Goal: Task Accomplishment & Management: Manage account settings

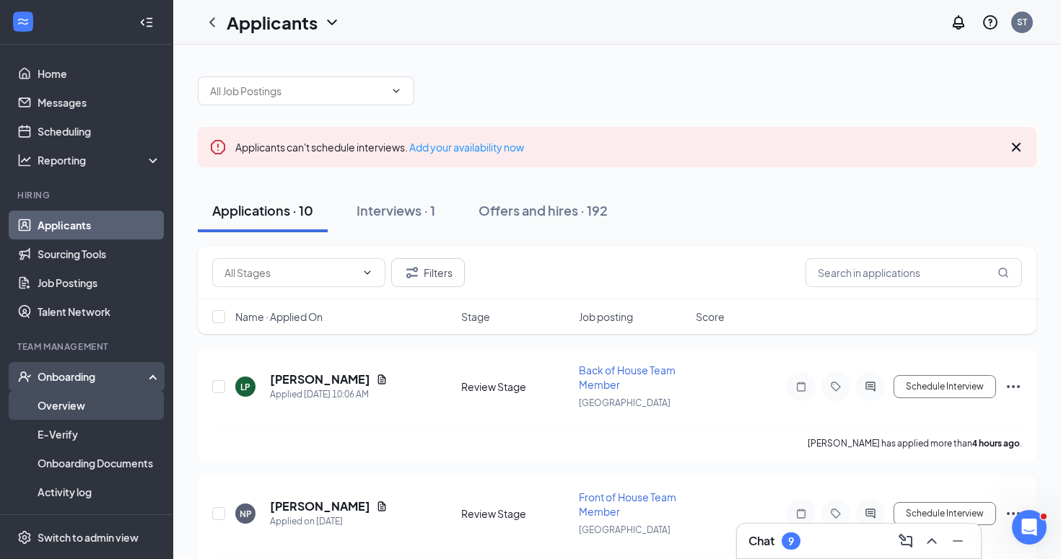
scroll to position [84, 0]
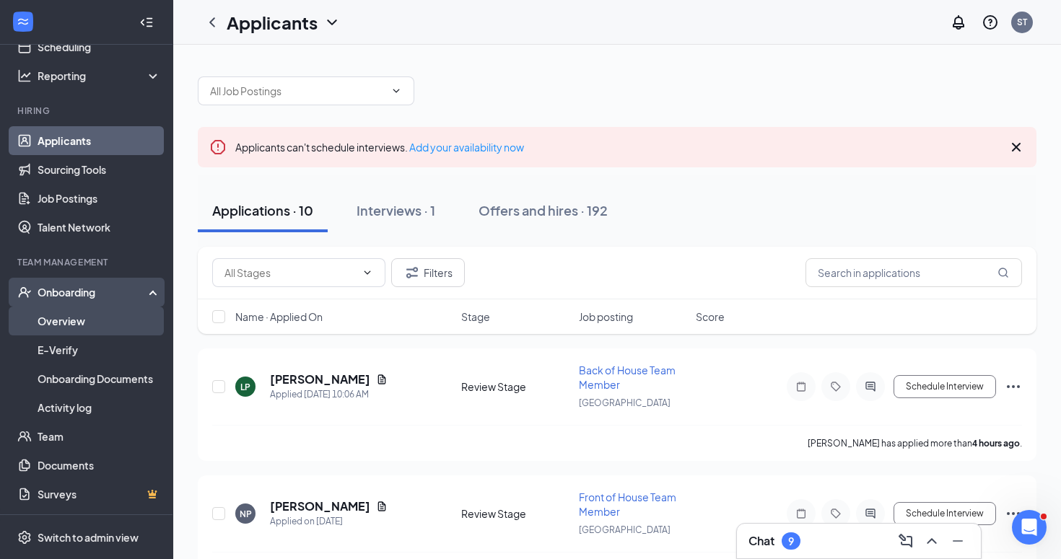
click at [107, 328] on link "Overview" at bounding box center [99, 321] width 123 height 29
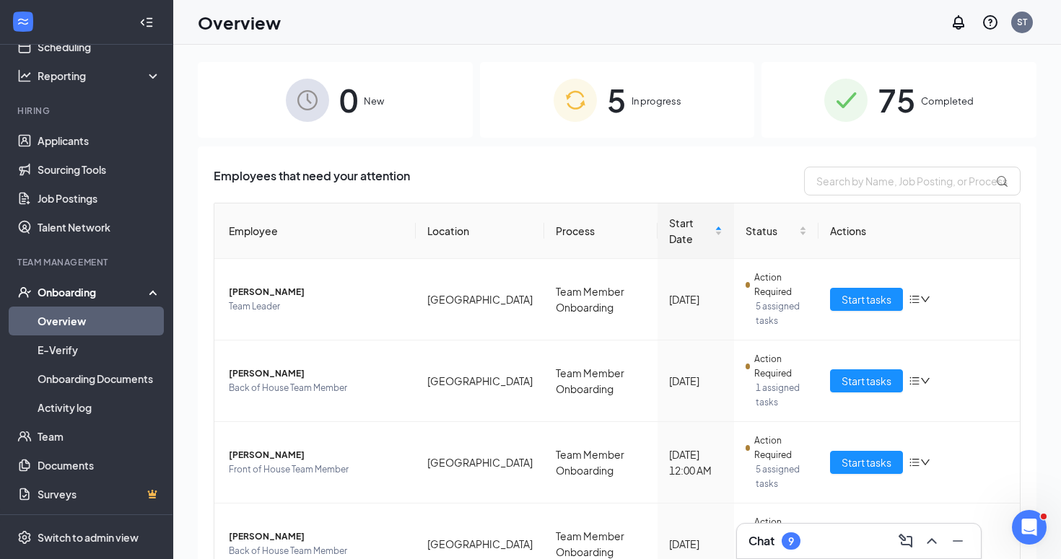
click at [675, 103] on span "In progress" at bounding box center [656, 101] width 50 height 14
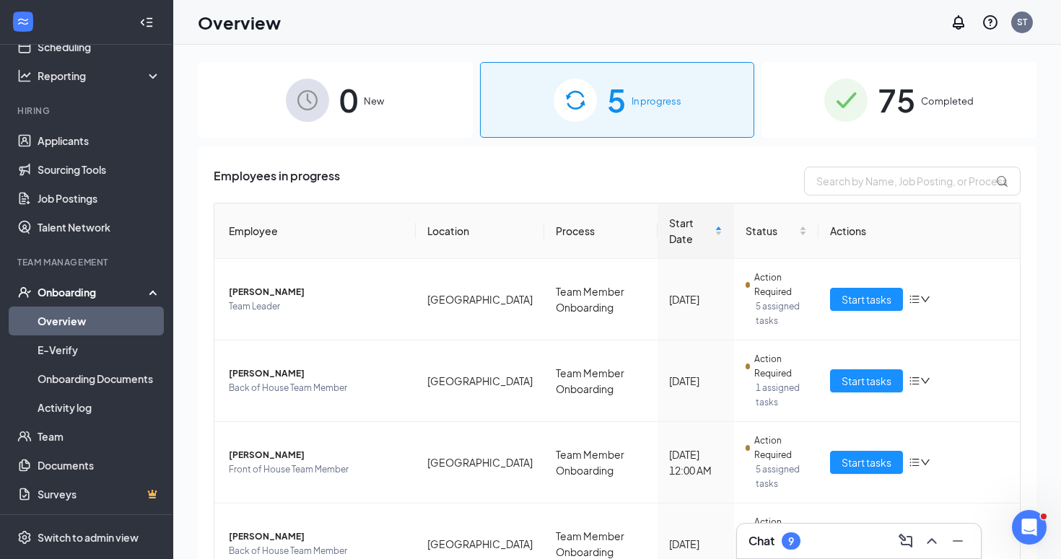
click at [403, 77] on div "0 New" at bounding box center [335, 100] width 275 height 76
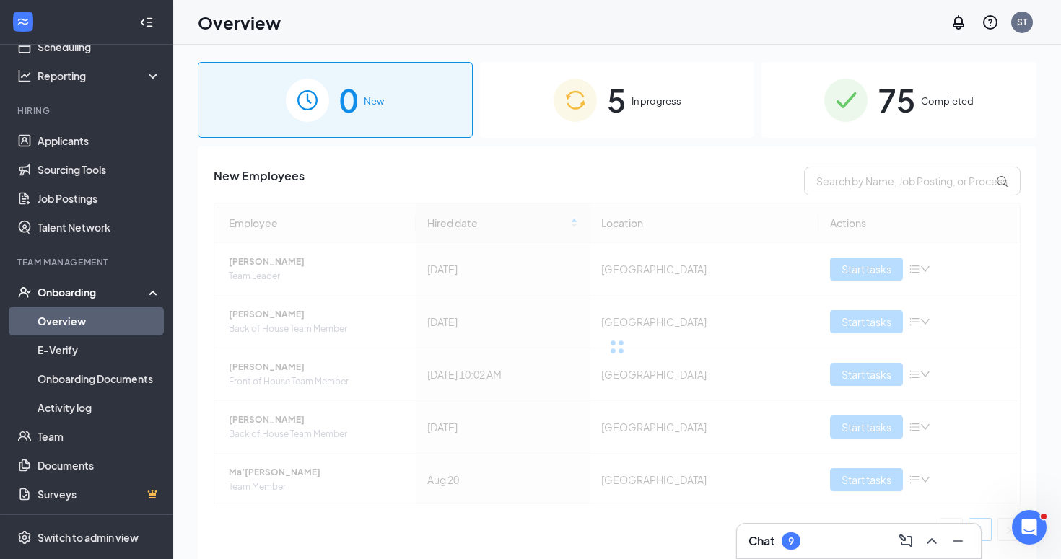
click at [598, 97] on div "5 In progress" at bounding box center [617, 100] width 275 height 76
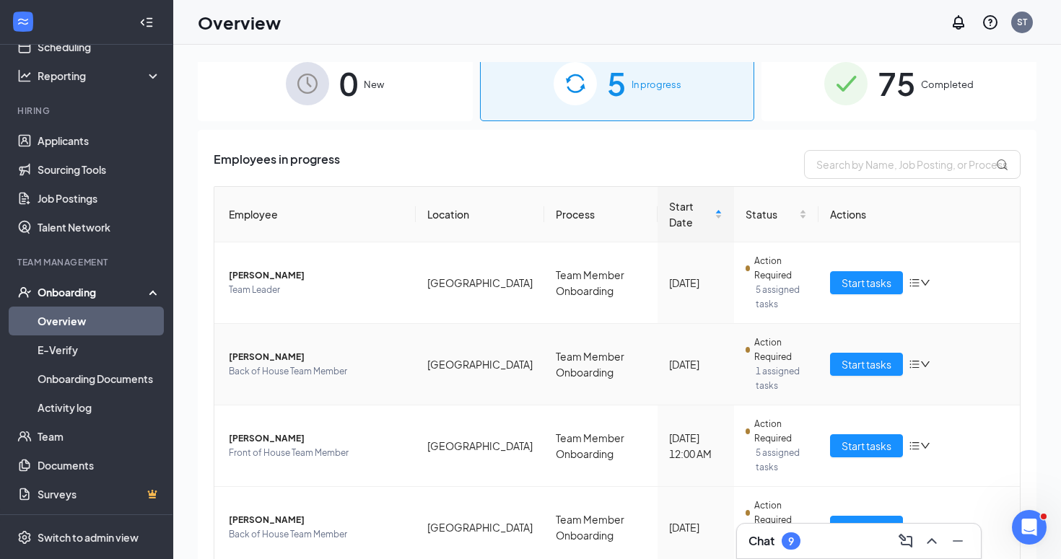
scroll to position [19, 0]
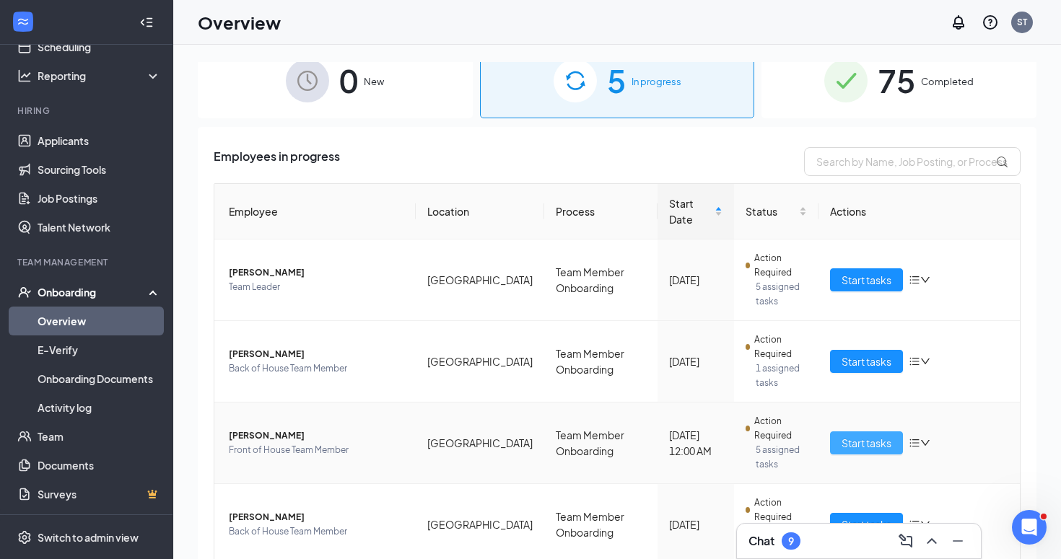
click at [861, 435] on span "Start tasks" at bounding box center [866, 443] width 50 height 16
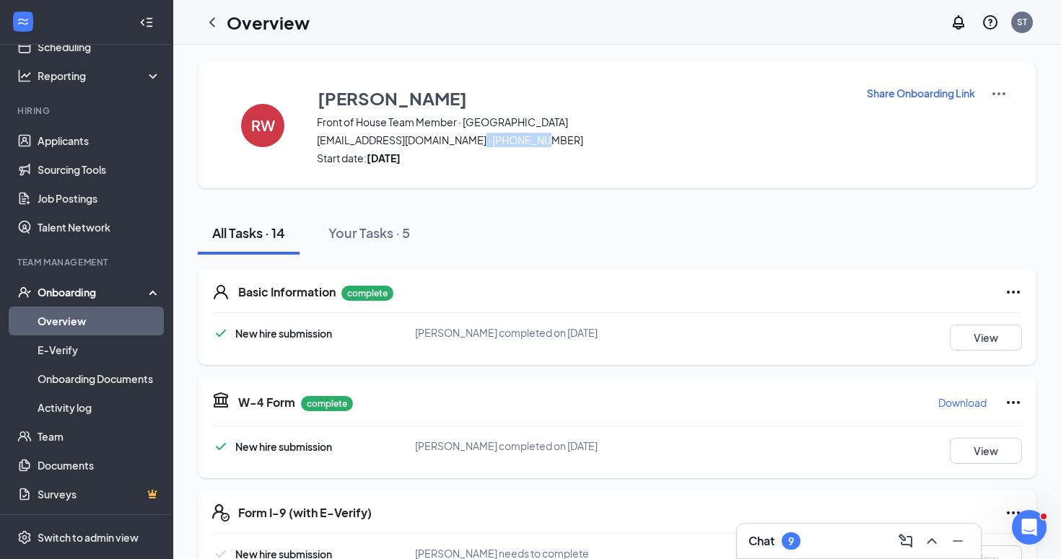
drag, startPoint x: 475, startPoint y: 140, endPoint x: 563, endPoint y: 140, distance: 88.0
click at [559, 140] on span "[EMAIL_ADDRESS][DOMAIN_NAME] · [PHONE_NUMBER]" at bounding box center [582, 140] width 531 height 14
click at [917, 92] on p "Share Onboarding Link" at bounding box center [920, 93] width 108 height 14
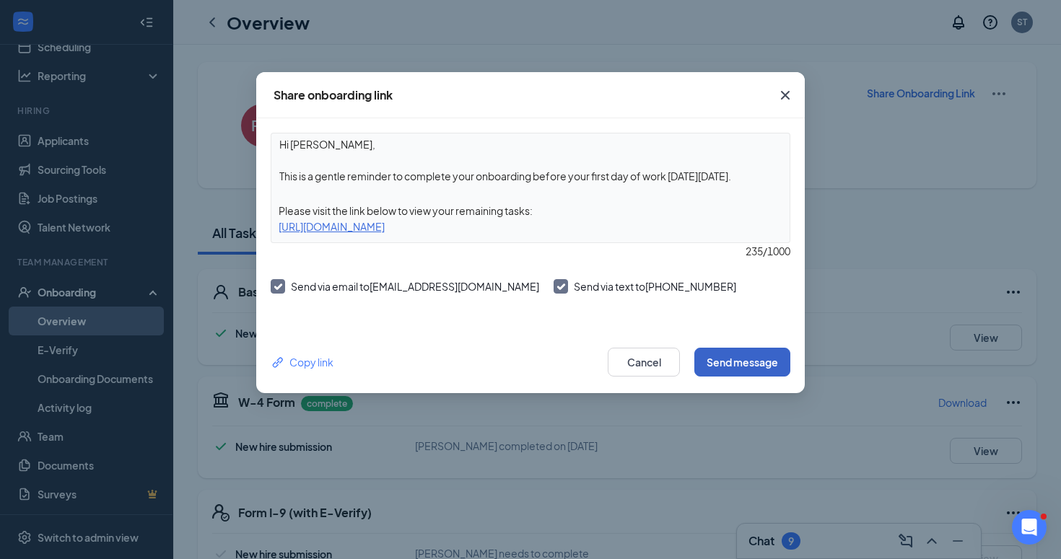
click at [743, 366] on button "Send message" at bounding box center [742, 362] width 96 height 29
